Goal: Information Seeking & Learning: Find specific page/section

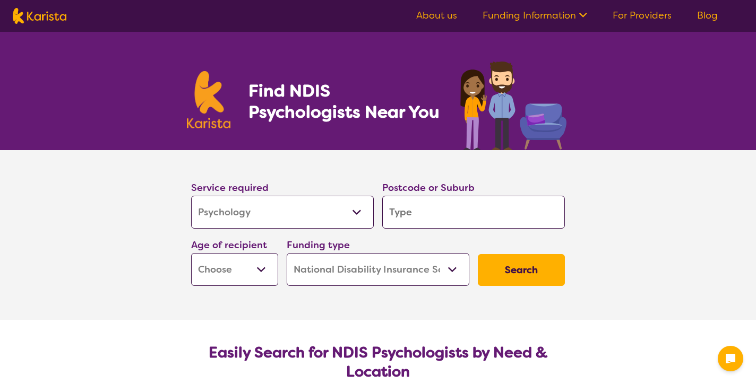
select select "Psychology"
select select "NDIS"
select select "Psychology"
select select "NDIS"
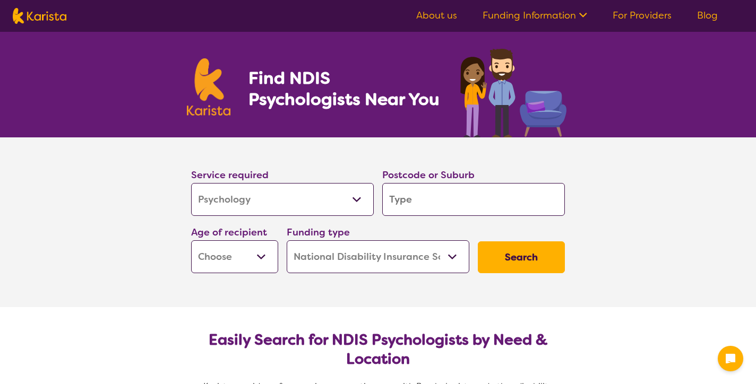
scroll to position [14, 0]
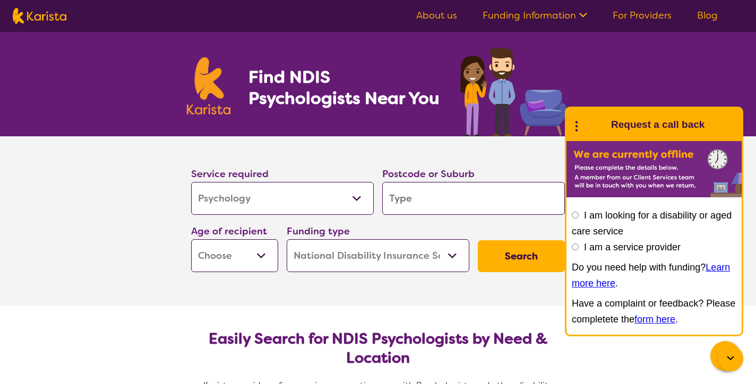
click at [356, 198] on select "Allied Health Assistant Assessment (ADHD or Autism) Behaviour support Counselli…" at bounding box center [282, 198] width 183 height 33
select select "Counselling"
click at [192, 183] on select "Allied Health Assistant Assessment (ADHD or Autism) Behaviour support Counselli…" at bounding box center [282, 198] width 183 height 33
select select "Counselling"
click at [421, 205] on input "search" at bounding box center [473, 198] width 183 height 33
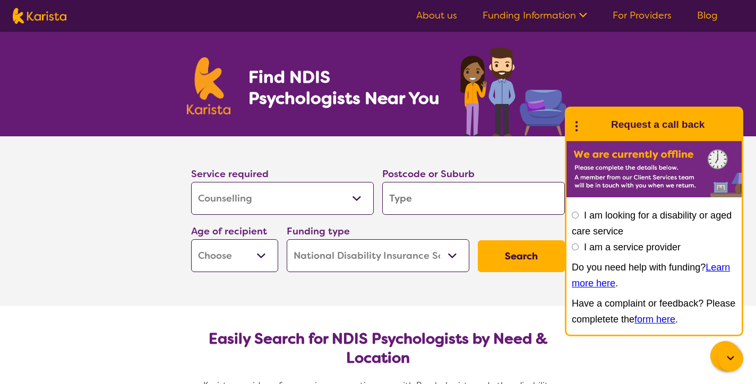
type input "2"
type input "21"
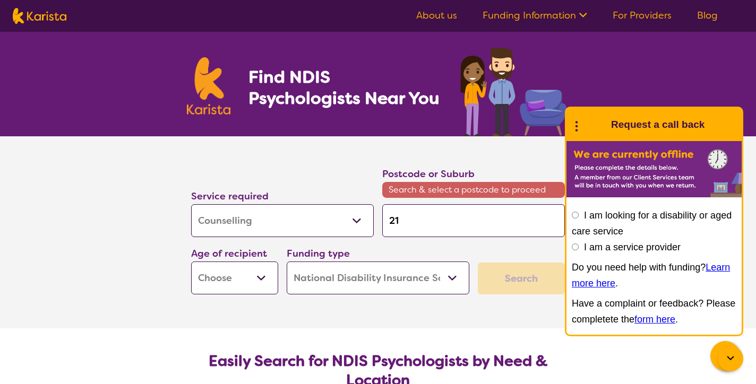
type input "216"
type input "2168"
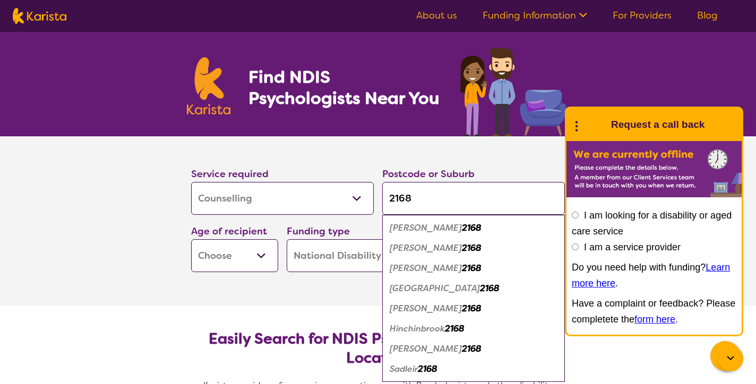
type input "2168"
click at [420, 335] on em "Hinchinbrook" at bounding box center [417, 328] width 55 height 11
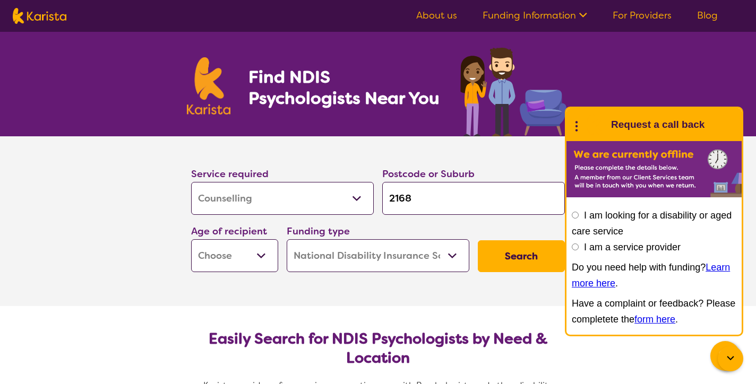
click at [254, 260] on select "Early Childhood - 0 to 9 Child - 10 to 11 Adolescent - 12 to 17 Adult - 18 to 6…" at bounding box center [234, 255] width 87 height 33
click at [192, 243] on select "Early Childhood - 0 to 9 Child - 10 to 11 Adolescent - 12 to 17 Adult - 18 to 6…" at bounding box center [234, 255] width 87 height 33
click at [452, 256] on select "Home Care Package (HCP) National Disability Insurance Scheme (NDIS) I don't know" at bounding box center [378, 255] width 183 height 33
click at [288, 243] on select "Home Care Package (HCP) National Disability Insurance Scheme (NDIS) I don't know" at bounding box center [378, 255] width 183 height 33
click at [527, 257] on button "Search" at bounding box center [521, 257] width 87 height 32
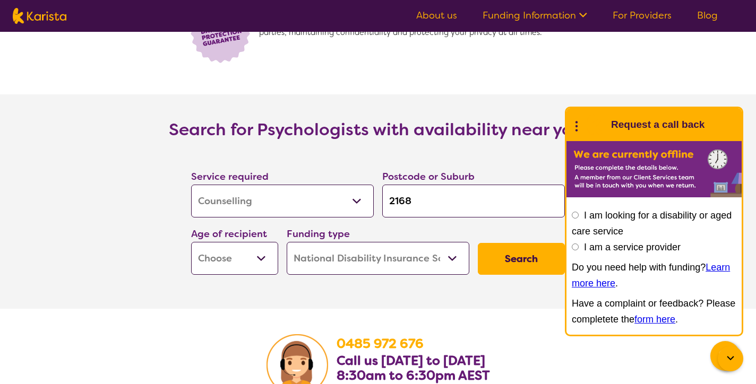
scroll to position [1488, 0]
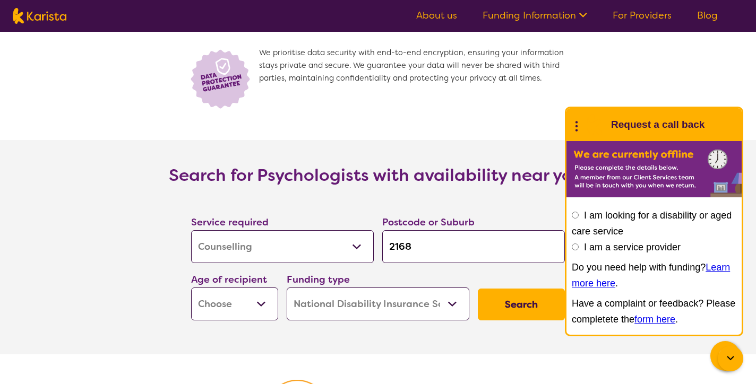
click at [262, 298] on select "Early Childhood - 0 to 9 Child - 10 to 11 Adolescent - 12 to 17 Adult - 18 to 6…" at bounding box center [234, 304] width 87 height 33
select select "AD"
click at [192, 288] on select "Early Childhood - 0 to 9 Child - 10 to 11 Adolescent - 12 to 17 Adult - 18 to 6…" at bounding box center [234, 304] width 87 height 33
select select "AD"
click at [531, 306] on button "Search" at bounding box center [521, 305] width 87 height 32
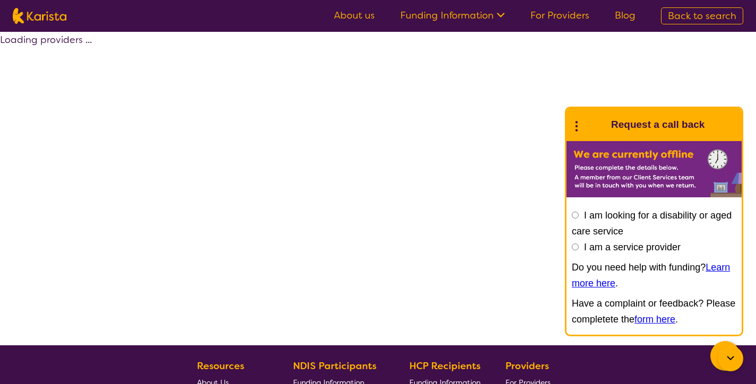
select select "by_score"
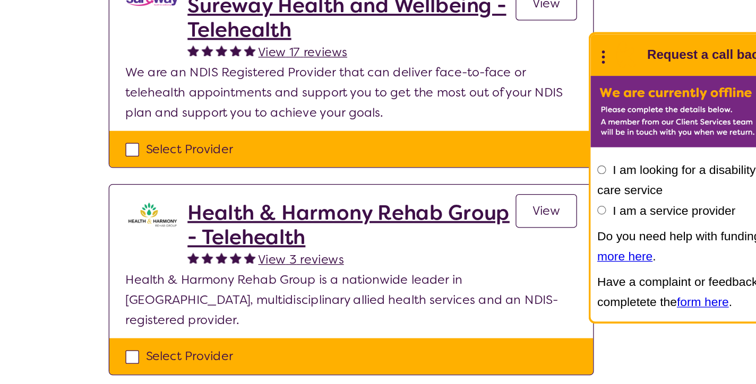
scroll to position [85, 0]
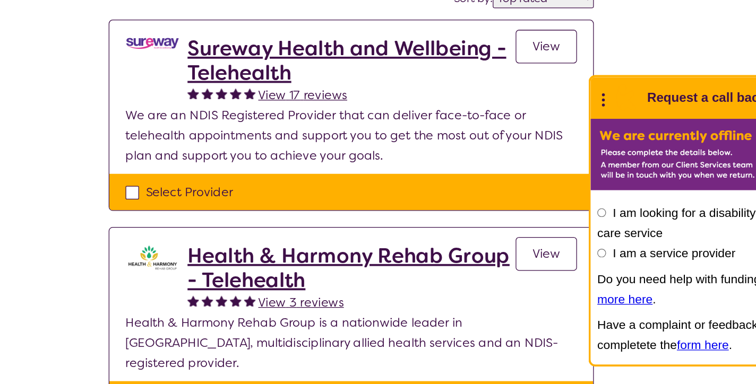
click at [405, 99] on h2 "Sureway Health and Wellbeing - Telehealth" at bounding box center [378, 95] width 259 height 38
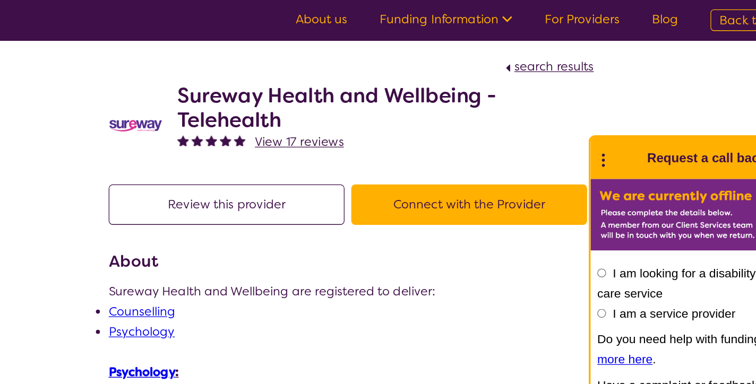
scroll to position [85, 0]
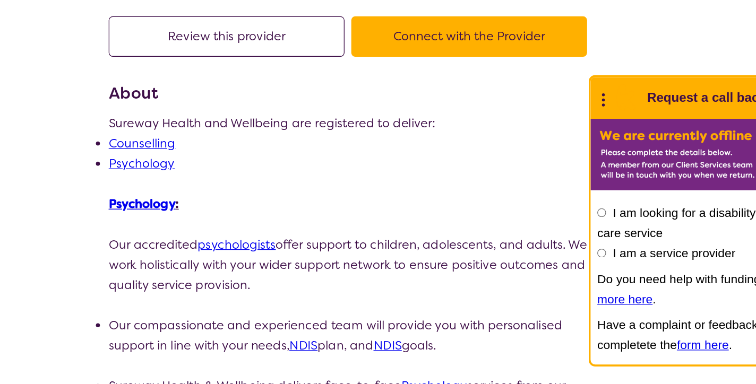
select select "by_score"
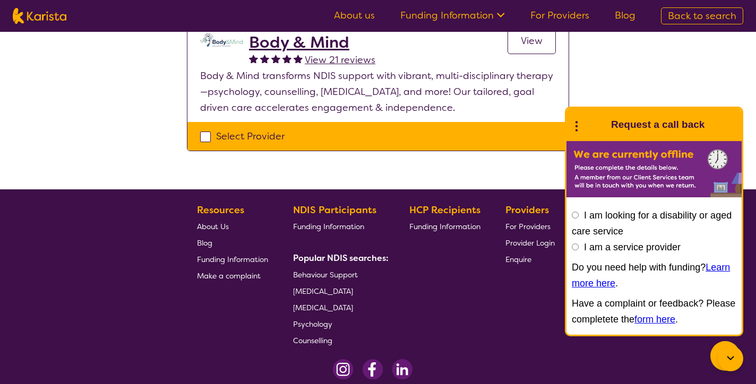
scroll to position [460, 0]
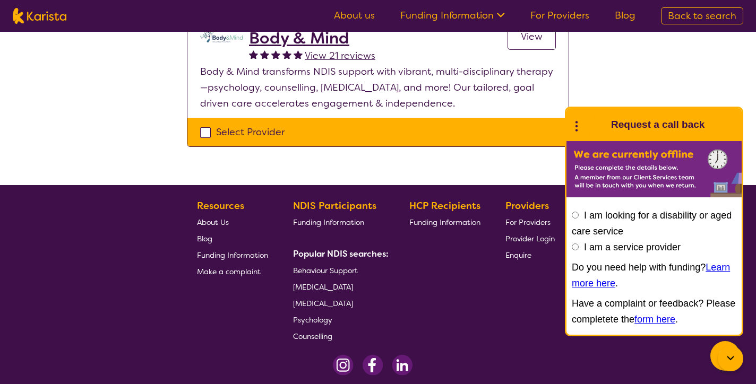
click at [512, 221] on span "For Providers" at bounding box center [528, 223] width 45 height 10
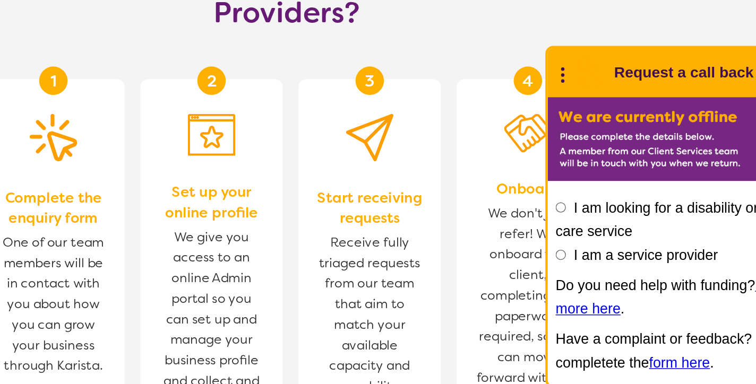
scroll to position [591, 0]
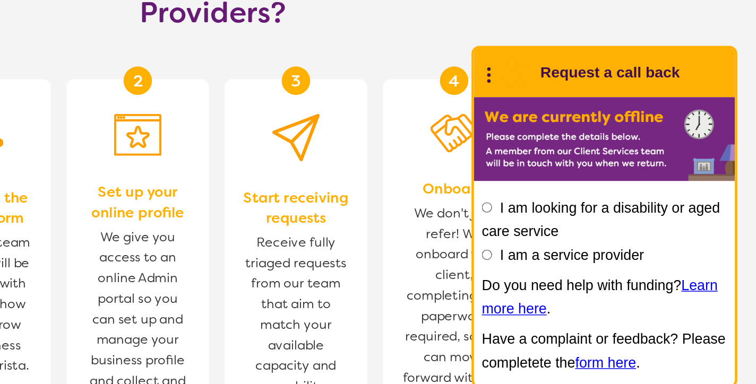
click at [575, 124] on icon at bounding box center [577, 125] width 14 height 16
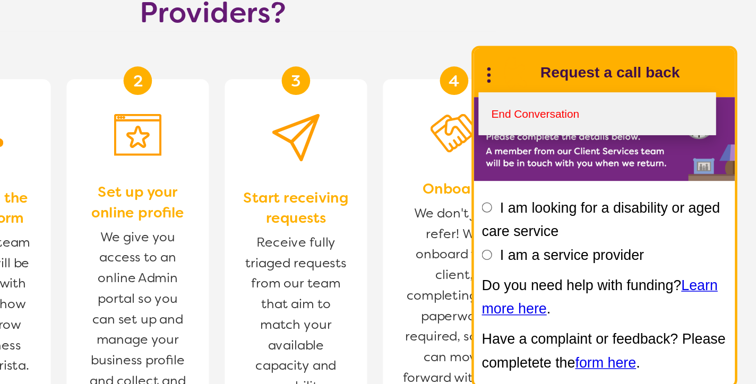
click at [592, 152] on link "End Conversation" at bounding box center [649, 152] width 159 height 29
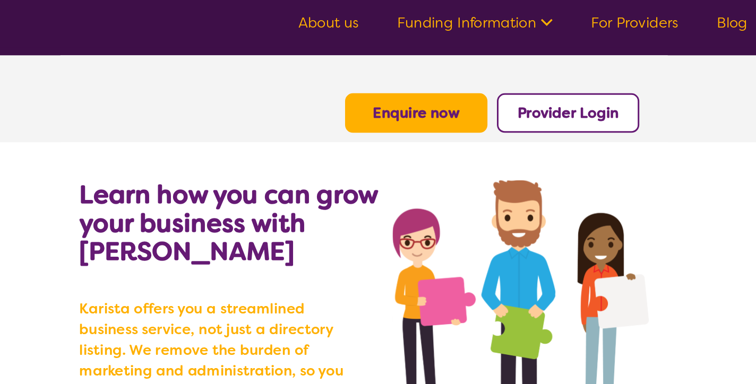
click at [498, 18] on icon at bounding box center [501, 15] width 8 height 5
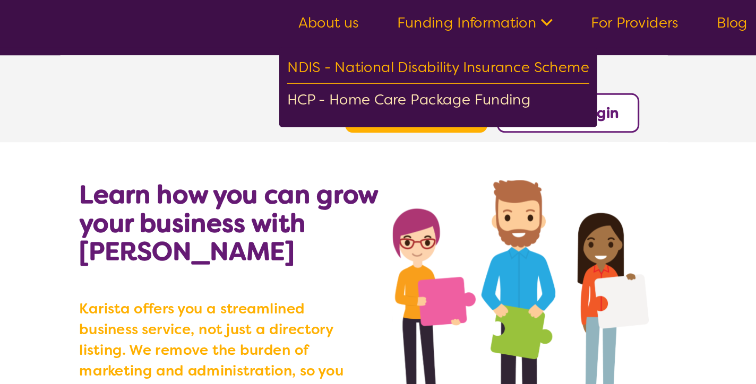
click at [446, 75] on div "HCP - Home Care Package Funding" at bounding box center [428, 68] width 203 height 19
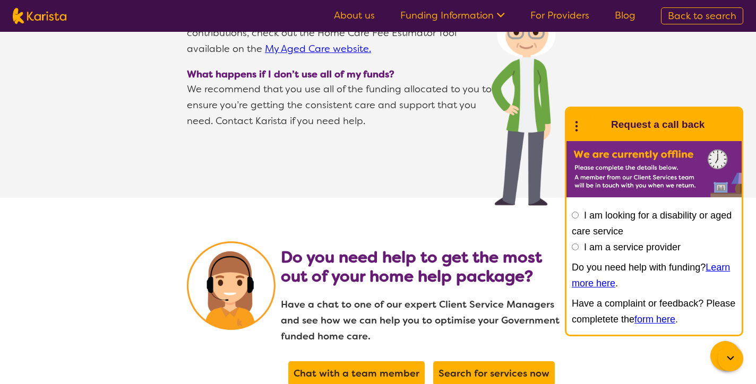
scroll to position [2047, 0]
